Goal: Task Accomplishment & Management: Use online tool/utility

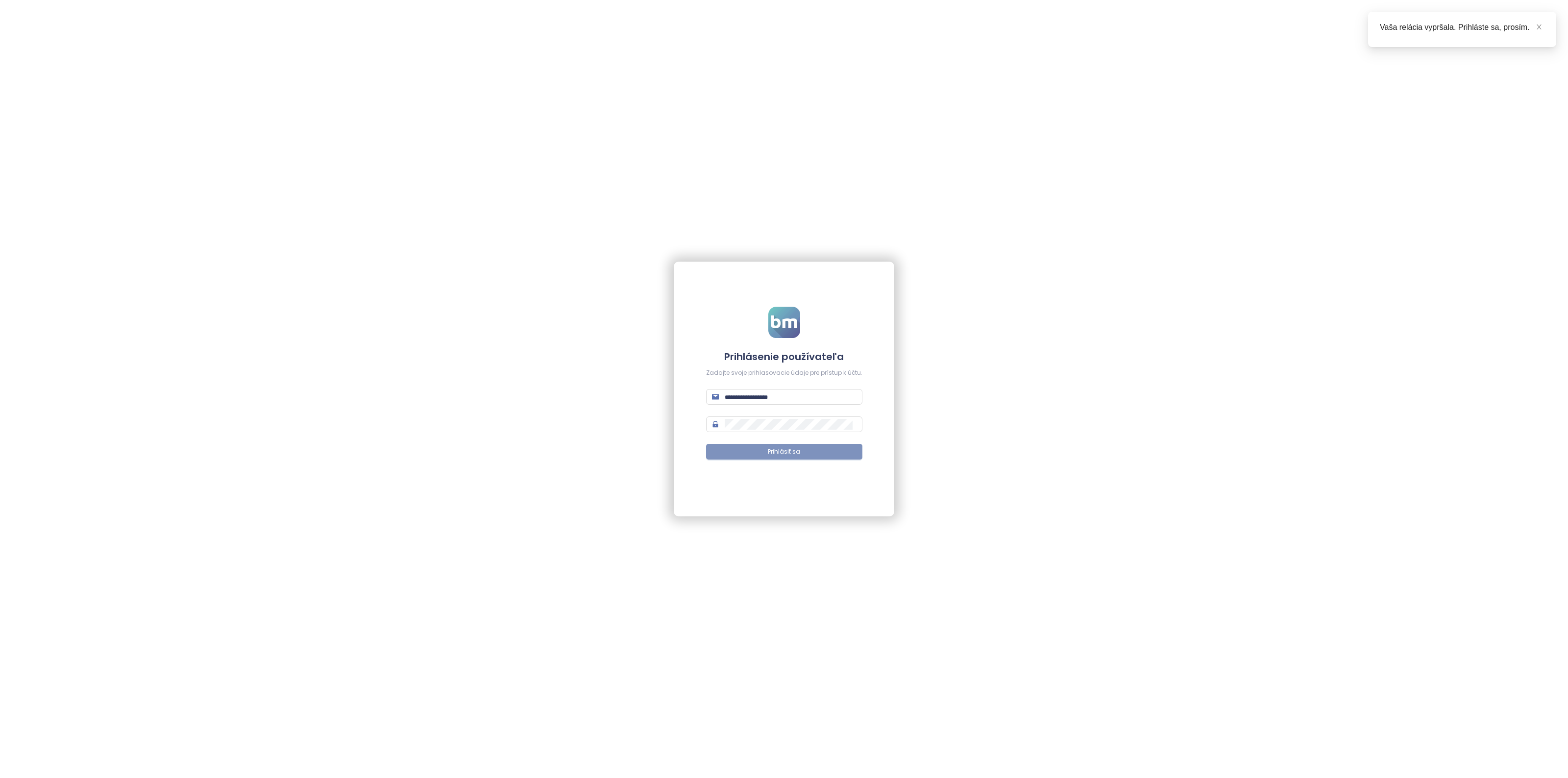
type input "**********"
click at [794, 445] on button "Prihlásiť sa" at bounding box center [784, 451] width 157 height 15
